Goal: Register for event/course

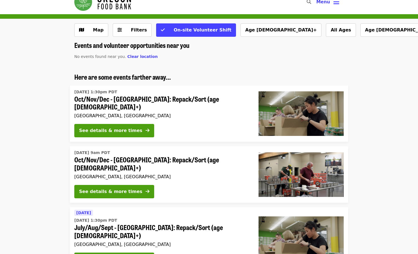
scroll to position [27, 0]
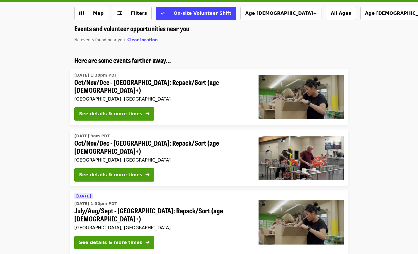
click at [168, 107] on div "See details & more times" at bounding box center [161, 115] width 175 height 16
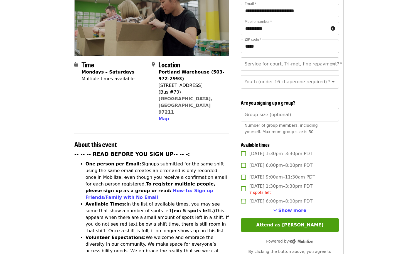
scroll to position [90, 0]
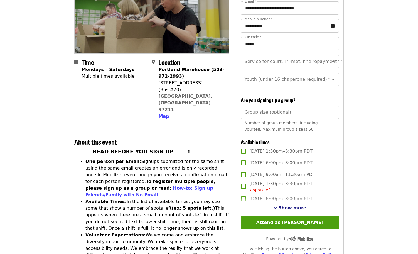
click at [299, 205] on span "Show more" at bounding box center [292, 207] width 28 height 5
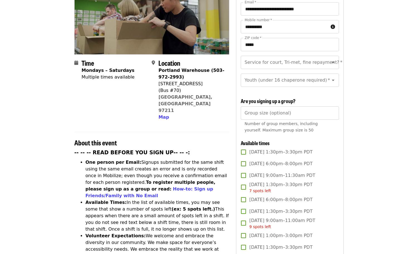
scroll to position [88, 0]
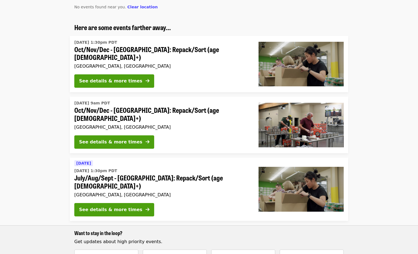
scroll to position [75, 0]
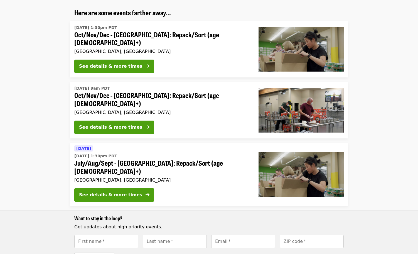
click at [186, 171] on div "[DATE] [DATE] 1:30pm PDT July/Aug/Sept - [GEOGRAPHIC_DATA]: Repack/Sort (age [D…" at bounding box center [162, 174] width 184 height 63
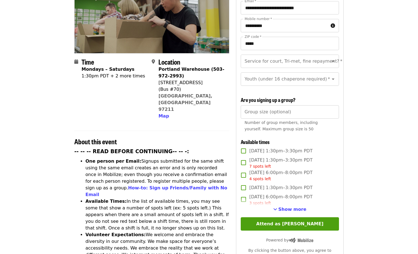
scroll to position [110, 0]
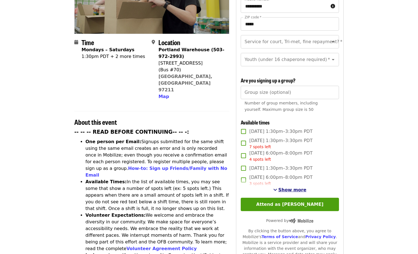
click at [301, 187] on span "Show more" at bounding box center [292, 189] width 28 height 5
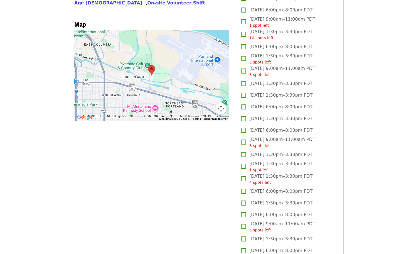
scroll to position [566, 0]
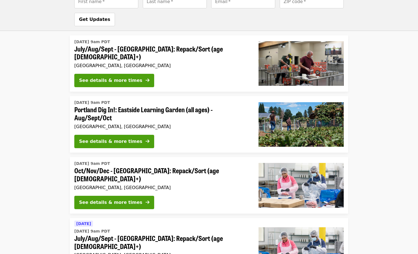
scroll to position [315, 0]
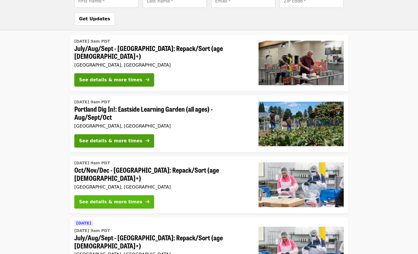
click at [129, 199] on div "See details & more times" at bounding box center [110, 202] width 63 height 7
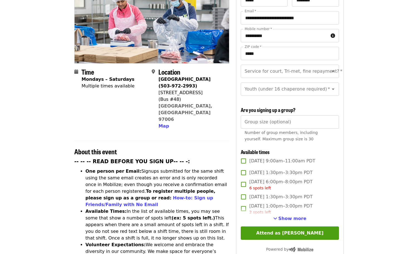
scroll to position [81, 0]
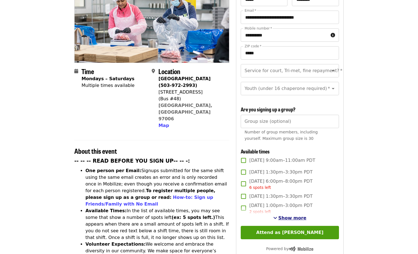
click at [297, 215] on span "Show more" at bounding box center [292, 217] width 28 height 5
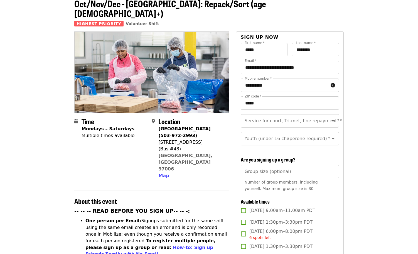
scroll to position [27, 0]
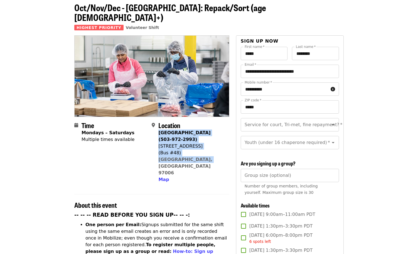
drag, startPoint x: 207, startPoint y: 150, endPoint x: 159, endPoint y: 124, distance: 54.8
click at [159, 129] on div "[GEOGRAPHIC_DATA] (503-972-2993) [STREET_ADDRESS] Map" at bounding box center [191, 155] width 66 height 53
copy span "[GEOGRAPHIC_DATA] (503-972-2993) [STREET_ADDRESS]"
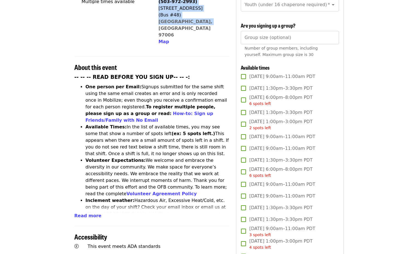
scroll to position [173, 0]
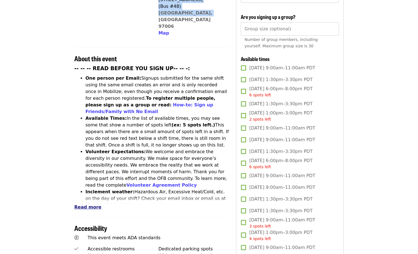
click at [95, 204] on span "Read more" at bounding box center [87, 206] width 27 height 5
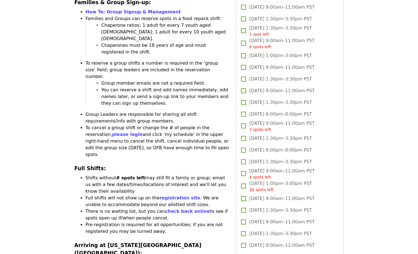
scroll to position [963, 0]
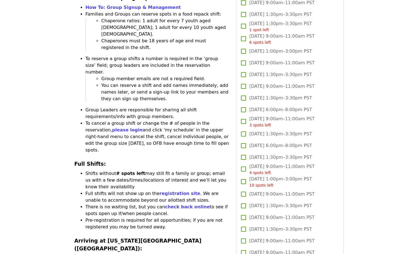
drag, startPoint x: 134, startPoint y: 186, endPoint x: 84, endPoint y: 161, distance: 55.9
copy li "Parking is limited. We encourage carpooling or alternative transportation (Trim…"
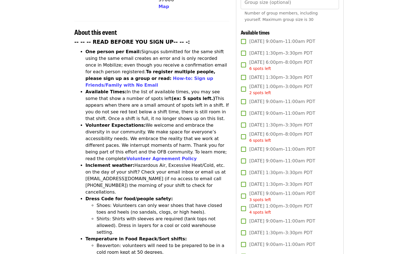
scroll to position [199, 0]
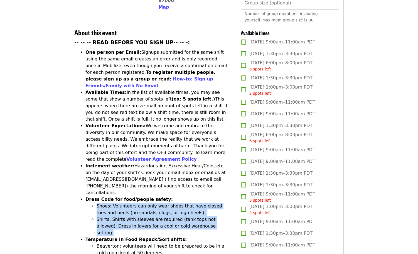
drag, startPoint x: 201, startPoint y: 190, endPoint x: 94, endPoint y: 170, distance: 109.0
click at [94, 203] on ul "Shoes: Volunteers can only wear shoes that have closed toes and heels (no sanda…" at bounding box center [157, 219] width 144 height 33
copy ul "Shoes: Volunteers can only wear shoes that have closed toes and heels (no sanda…"
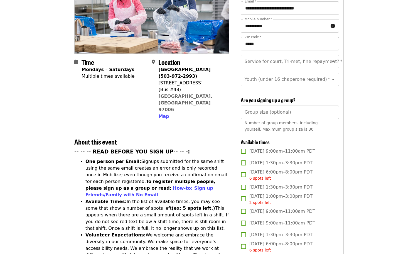
scroll to position [137, 0]
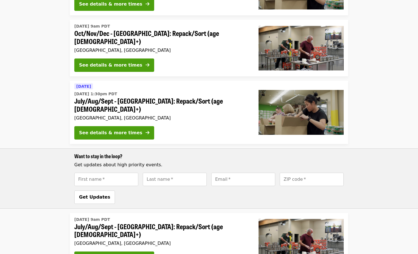
scroll to position [315, 0]
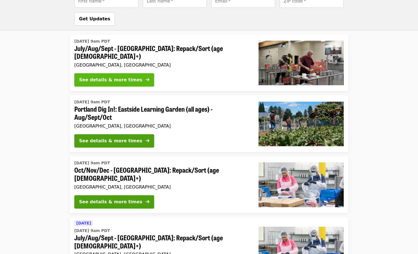
click at [124, 77] on div "See details & more times" at bounding box center [110, 80] width 63 height 7
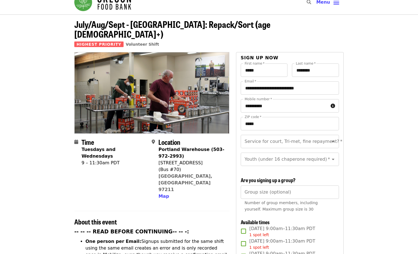
scroll to position [8, 0]
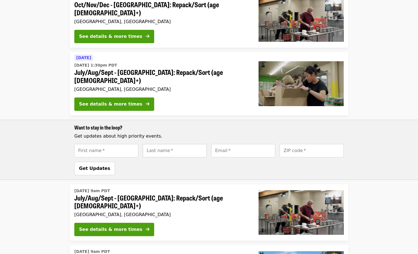
scroll to position [131, 0]
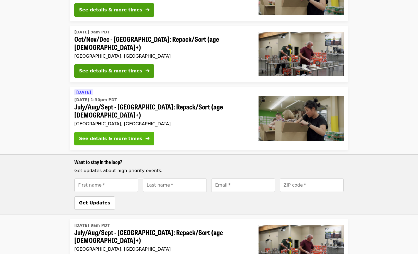
click at [119, 135] on div "See details & more times" at bounding box center [110, 138] width 63 height 7
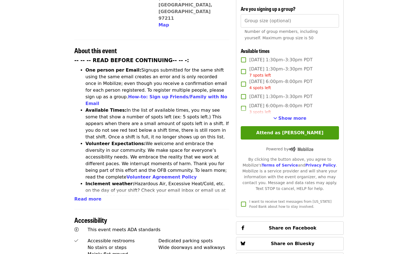
scroll to position [186, 0]
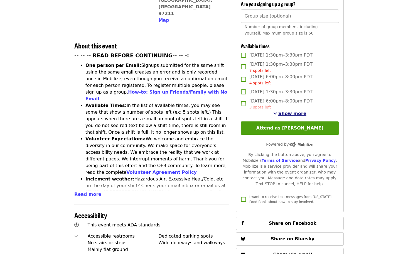
click at [288, 111] on span "Show more" at bounding box center [292, 113] width 28 height 5
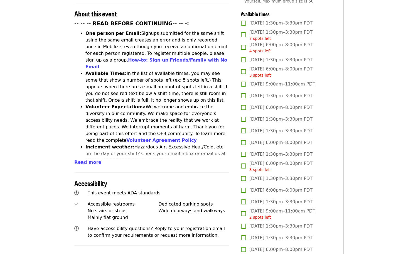
scroll to position [218, 0]
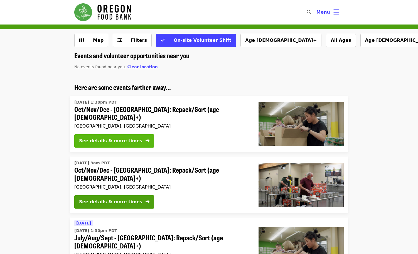
click at [146, 138] on icon "arrow-right icon" at bounding box center [148, 140] width 4 height 5
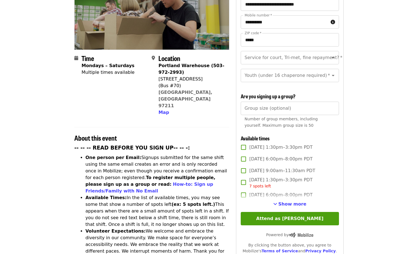
scroll to position [96, 0]
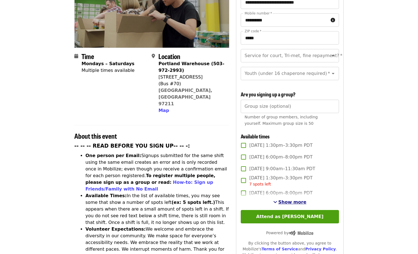
click at [298, 199] on span "Show more" at bounding box center [292, 201] width 28 height 5
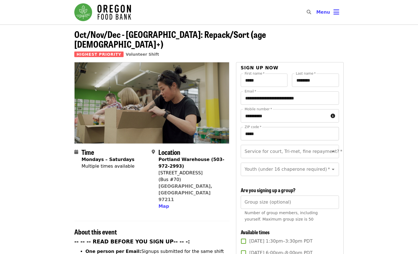
scroll to position [0, 0]
click at [305, 195] on input "Group size (optional)" at bounding box center [290, 201] width 98 height 13
click at [333, 195] on input "*" at bounding box center [290, 201] width 98 height 13
type input "*"
click at [332, 195] on input "*" at bounding box center [290, 201] width 98 height 13
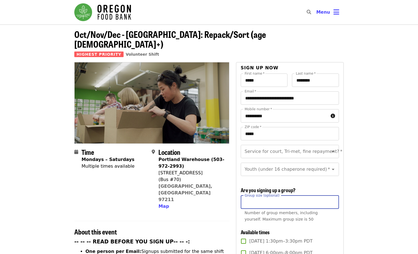
click at [336, 166] on icon "Open" at bounding box center [333, 169] width 7 height 7
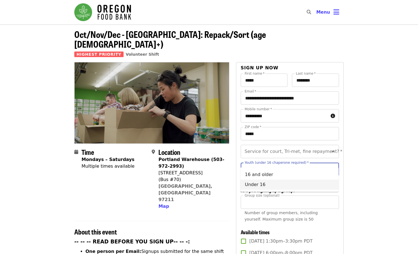
click at [331, 185] on li "Under 16" at bounding box center [290, 185] width 98 height 10
type input "********"
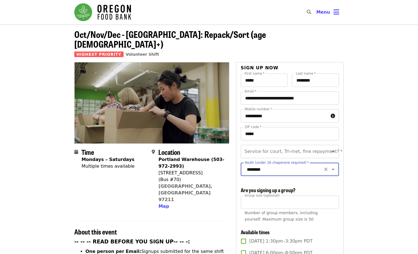
click at [324, 149] on icon "Clear" at bounding box center [326, 152] width 6 height 6
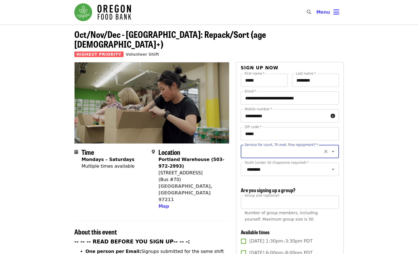
click at [331, 148] on icon "Open" at bounding box center [333, 151] width 7 height 7
click at [311, 156] on li "No" at bounding box center [290, 157] width 98 height 10
type input "**"
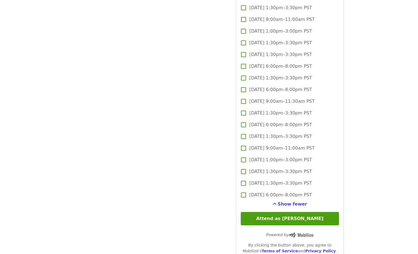
scroll to position [1536, 0]
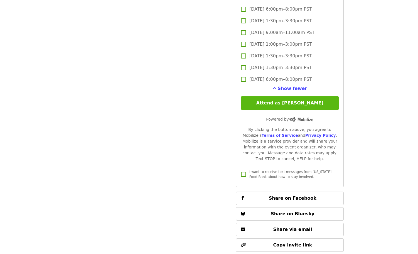
click at [325, 96] on button "Attend as [PERSON_NAME]" at bounding box center [290, 102] width 98 height 13
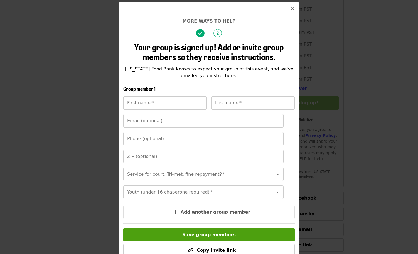
scroll to position [43, 0]
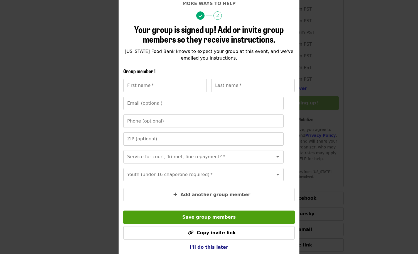
click at [217, 244] on span "I'll do this later" at bounding box center [209, 246] width 38 height 5
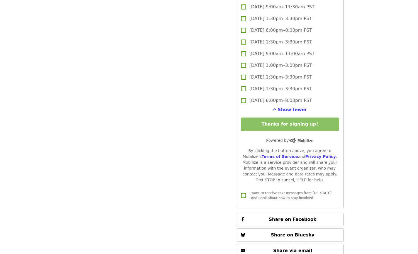
scroll to position [1527, 0]
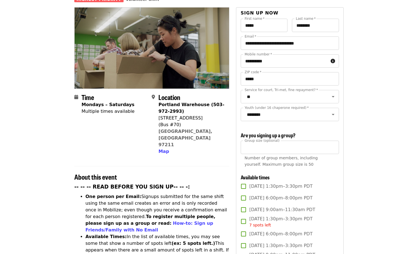
scroll to position [50, 0]
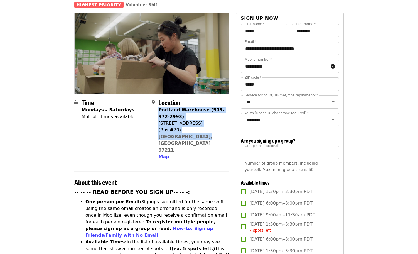
drag, startPoint x: 204, startPoint y: 126, endPoint x: 159, endPoint y: 100, distance: 51.9
click at [159, 107] on div "Portland Warehouse (503-972-2993) 7900 NE 33rd Dr (Bus #70) Portland, OR 97211 …" at bounding box center [191, 133] width 66 height 53
